Goal: Find specific page/section: Find specific page/section

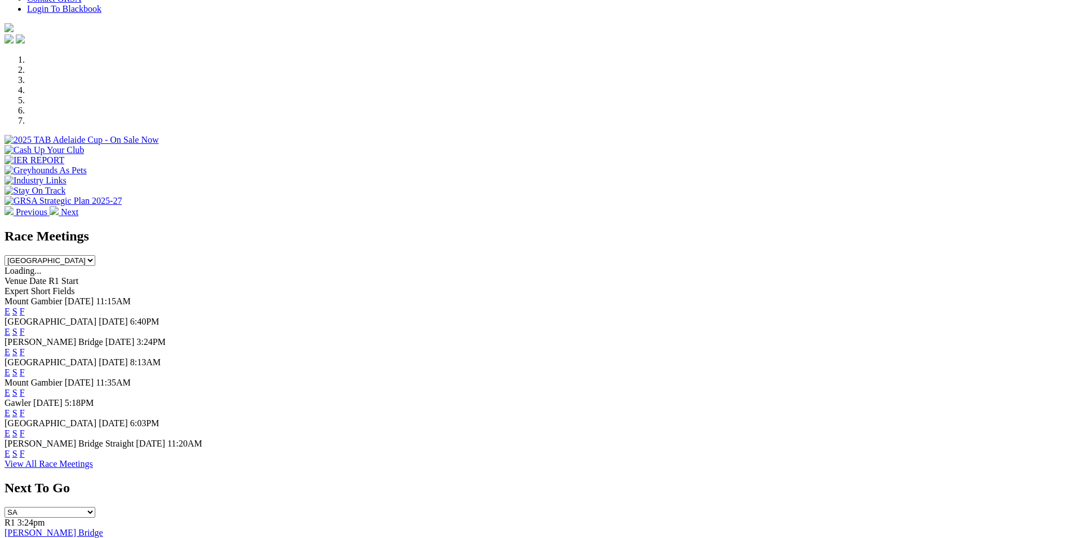
scroll to position [392, 0]
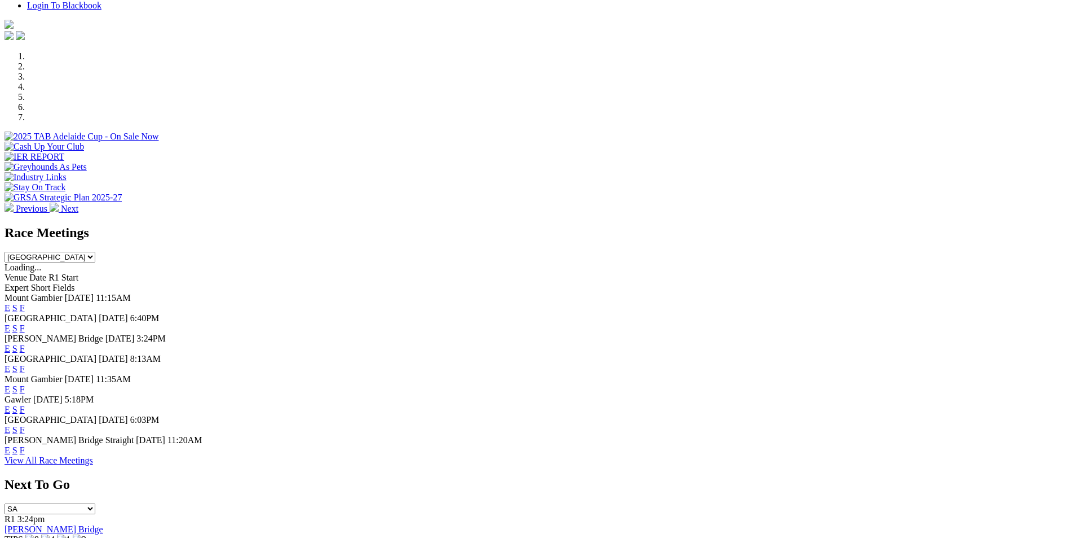
click at [25, 343] on link "F" at bounding box center [22, 348] width 5 height 10
